Goal: Task Accomplishment & Management: Manage account settings

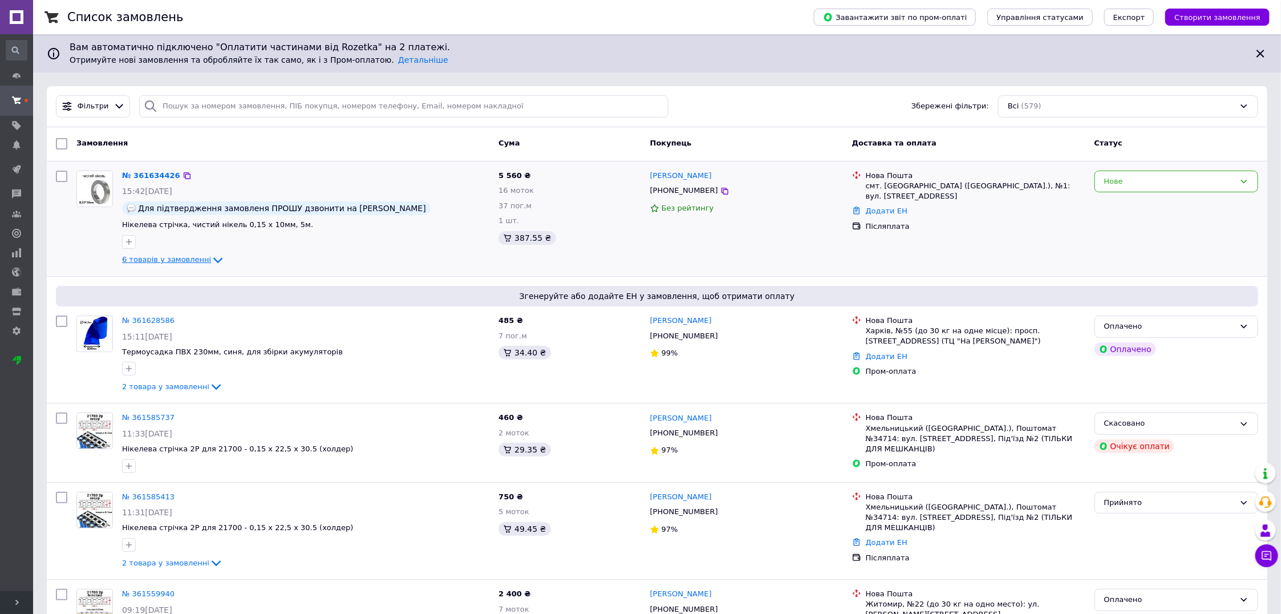
click at [169, 258] on span "6 товарів у замовленні" at bounding box center [166, 260] width 89 height 9
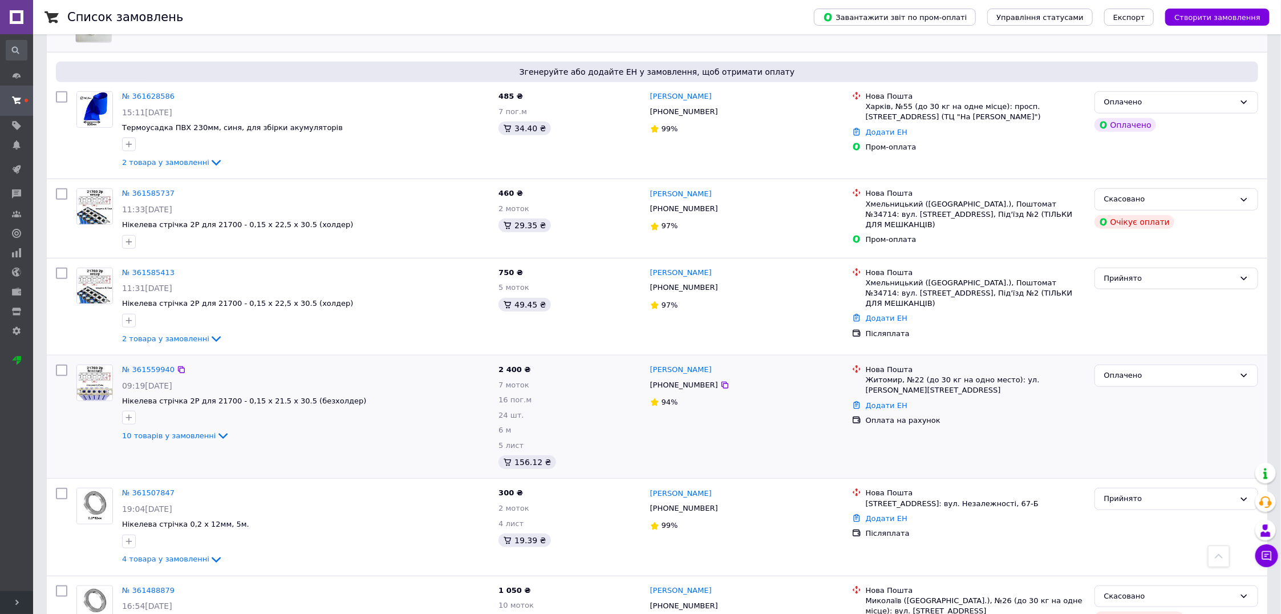
scroll to position [499, 0]
click at [216, 433] on icon at bounding box center [223, 435] width 14 height 14
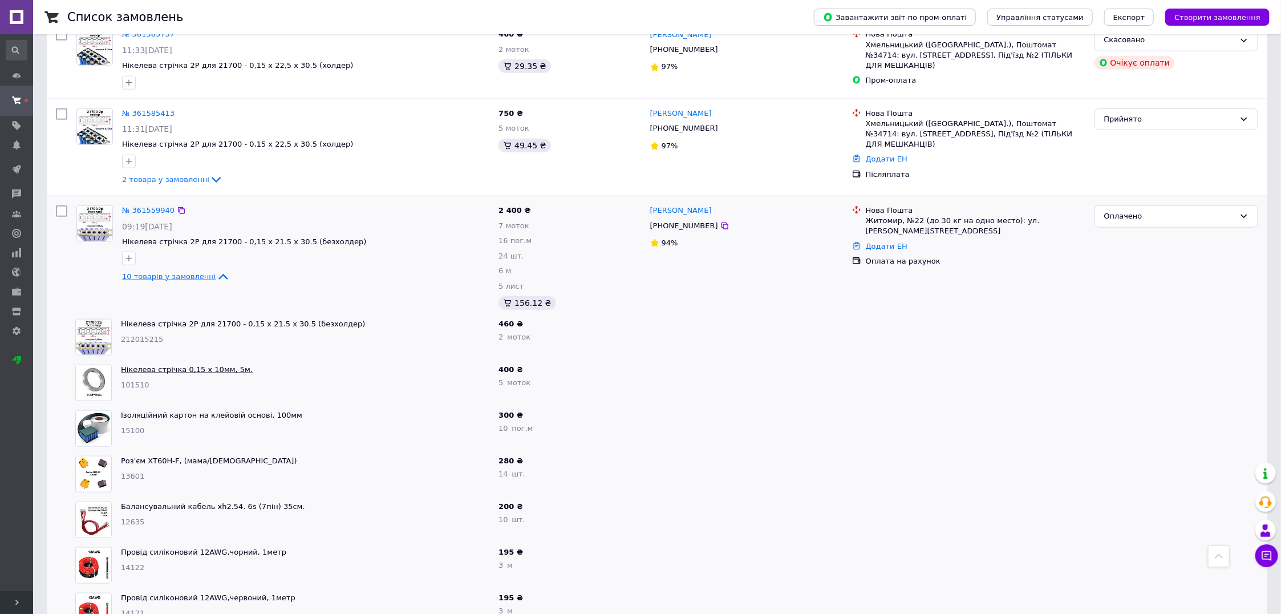
scroll to position [642, 0]
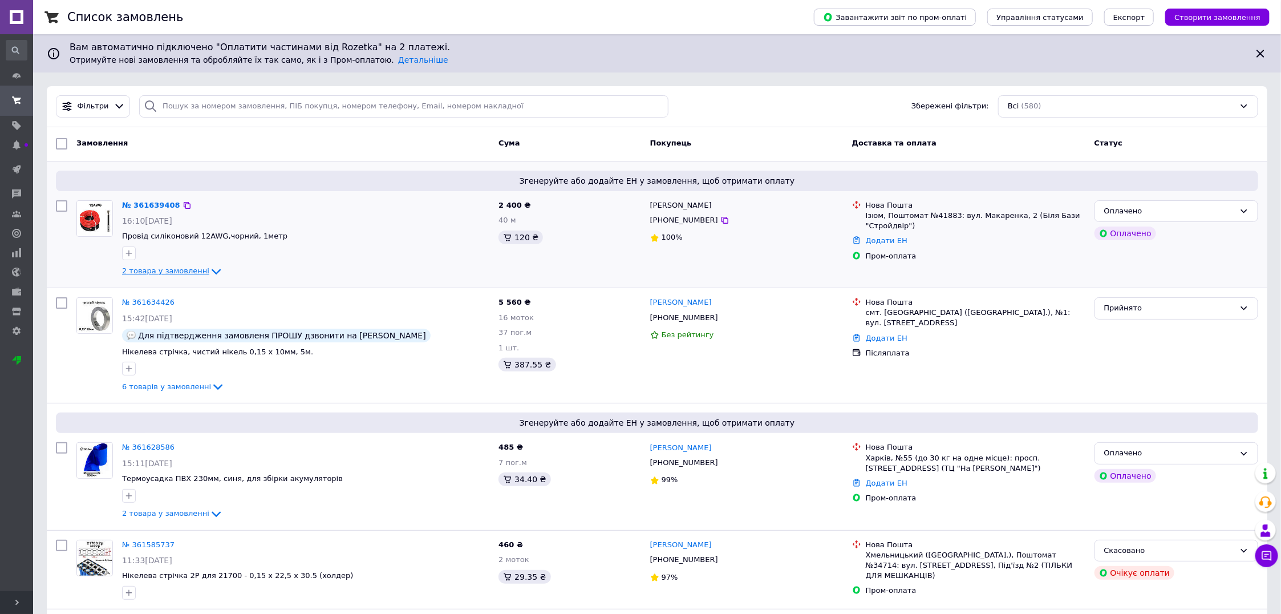
click at [168, 268] on span "2 товара у замовленні" at bounding box center [165, 271] width 87 height 9
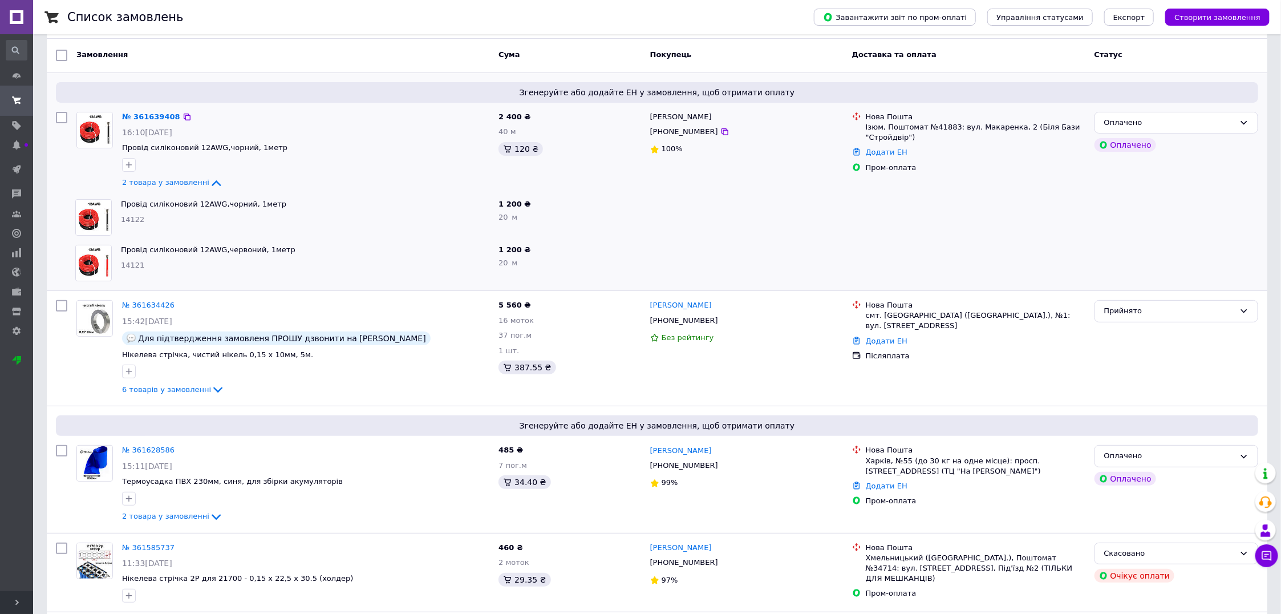
scroll to position [143, 0]
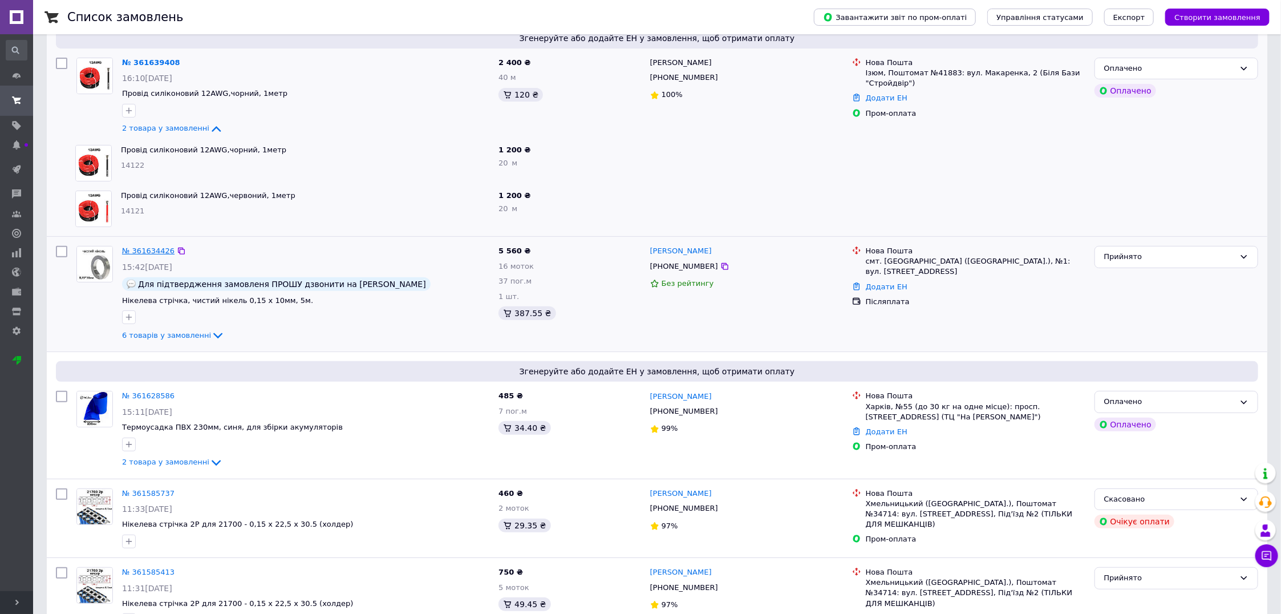
click at [148, 249] on link "№ 361634426" at bounding box center [148, 250] width 52 height 9
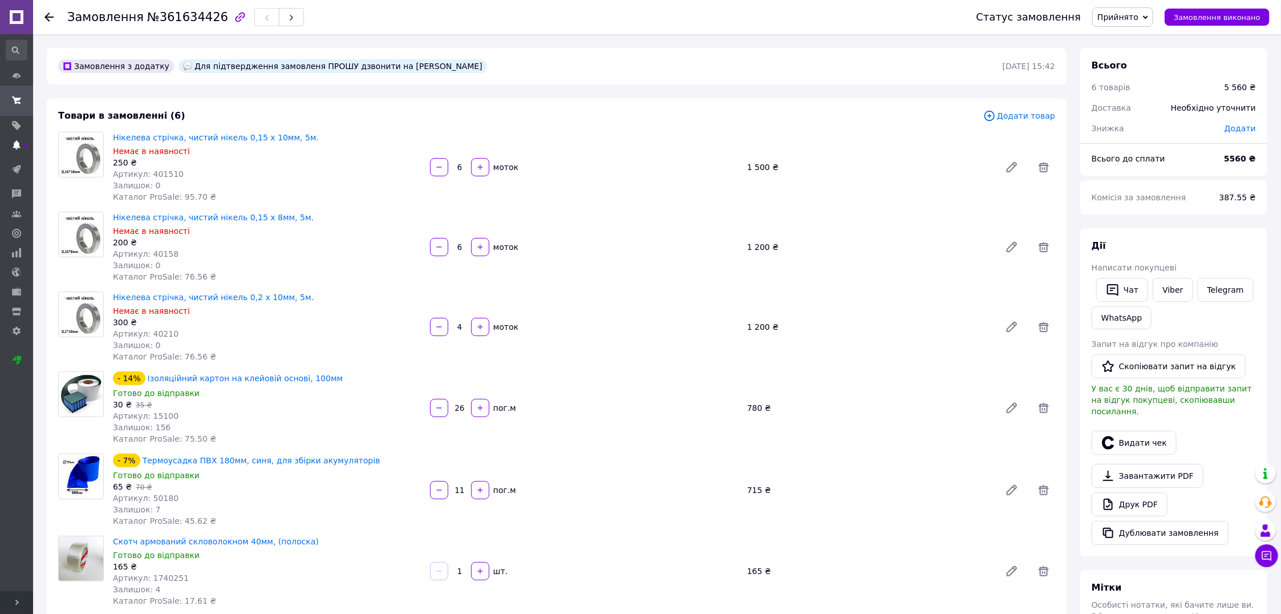
click at [21, 144] on icon at bounding box center [16, 144] width 9 height 9
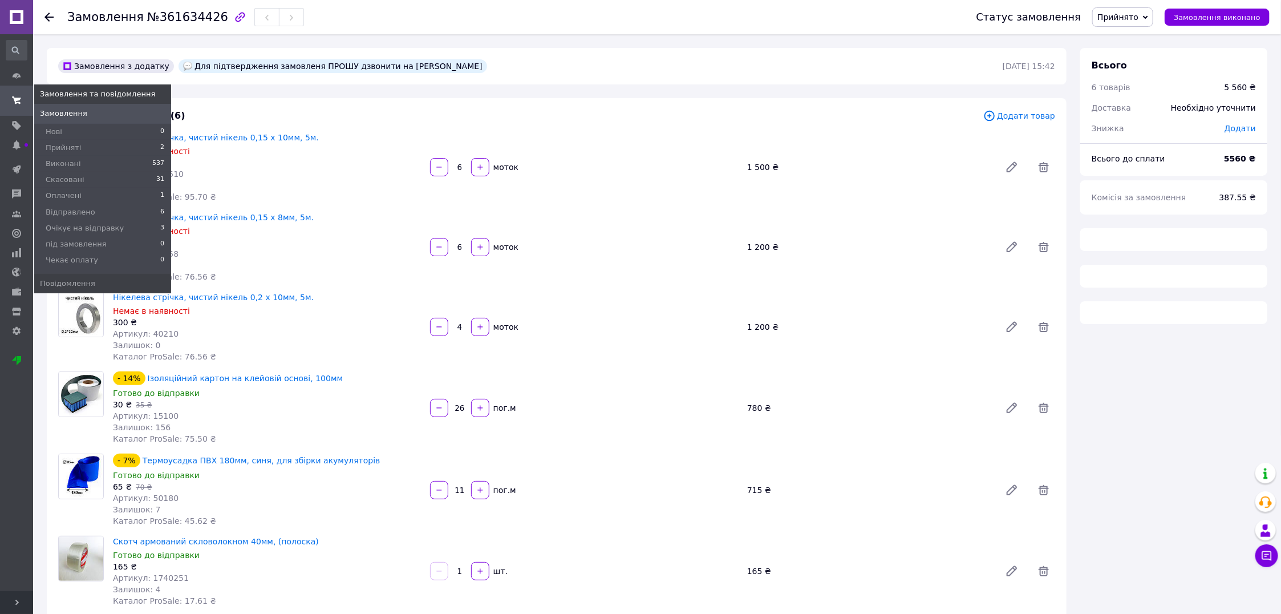
click at [55, 111] on span "Замовлення" at bounding box center [63, 113] width 47 height 10
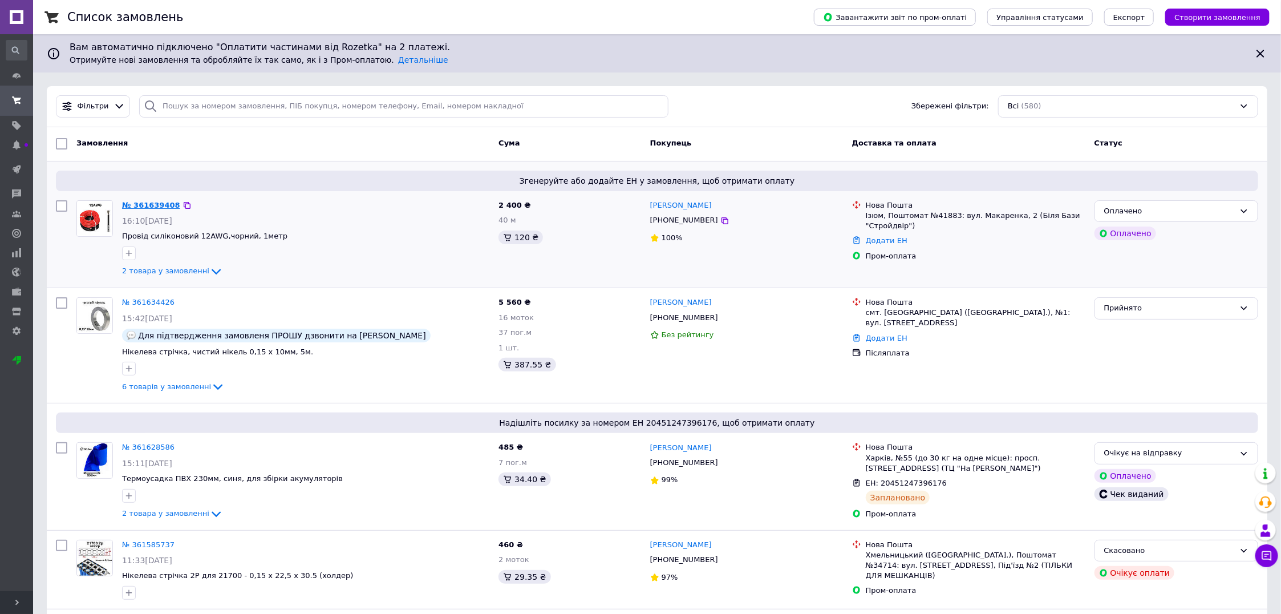
click at [147, 203] on link "№ 361639408" at bounding box center [151, 205] width 58 height 9
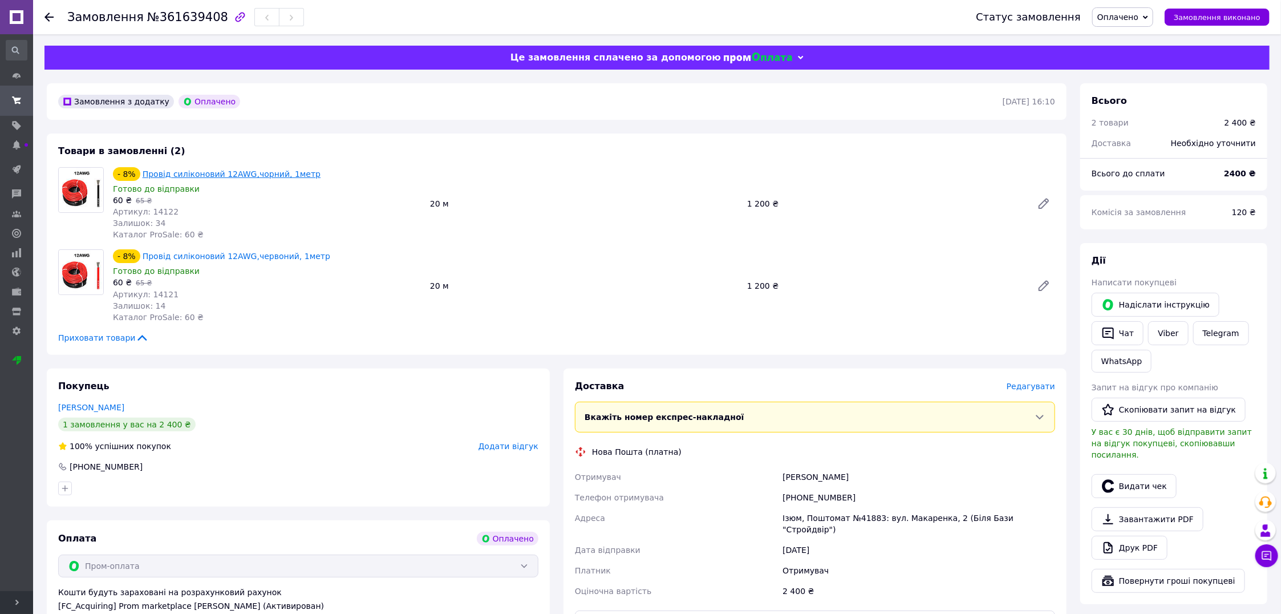
click at [218, 175] on link "Провід силіконовий 12AWG,чорний, 1метр" at bounding box center [232, 173] width 178 height 9
